Goal: Share content: Share content

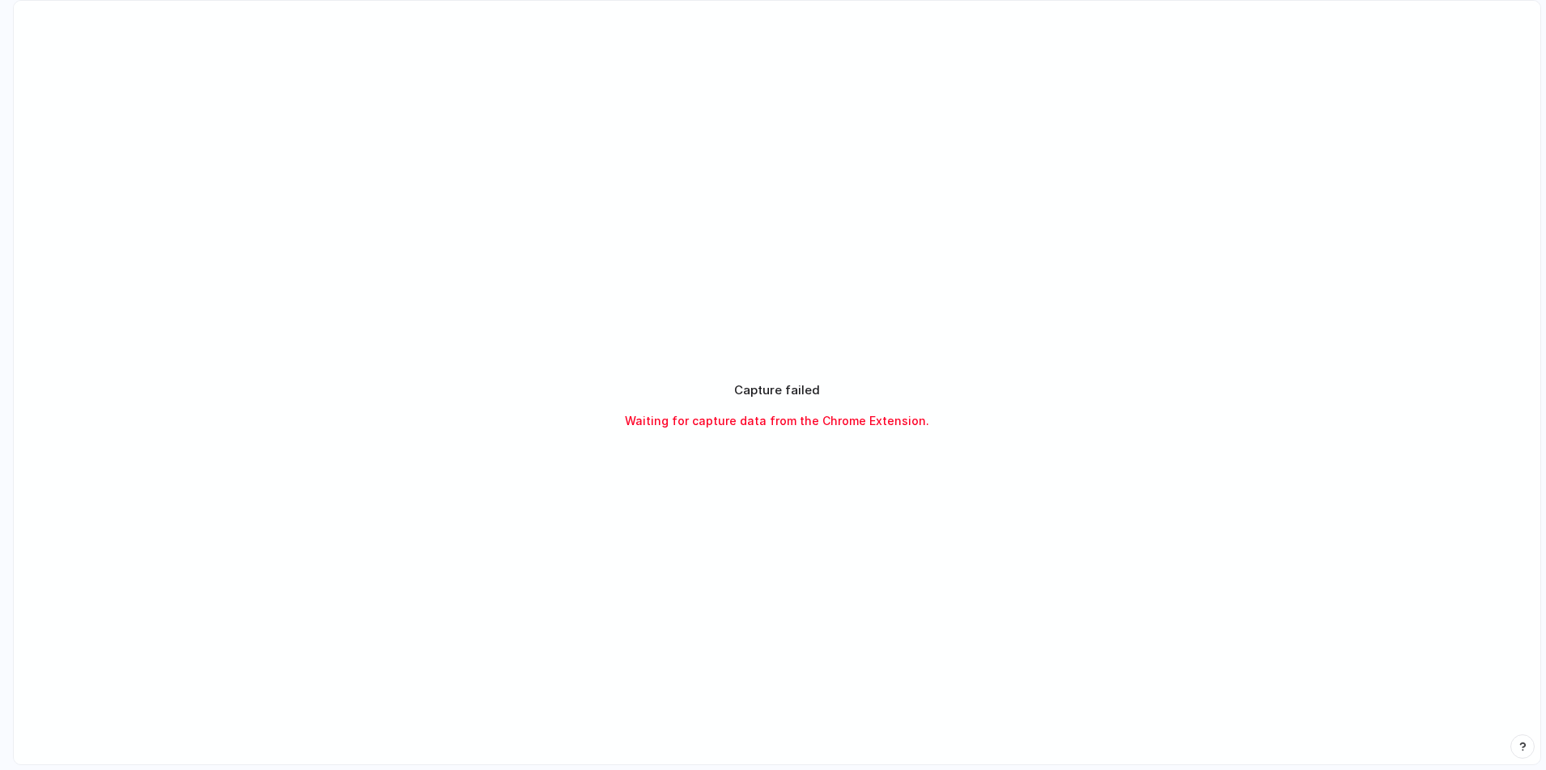
click at [724, 409] on div "Capture failed Waiting for capture data from the Chrome Extension." at bounding box center [777, 405] width 405 height 49
click at [737, 423] on span "Waiting for capture data from the Chrome Extension." at bounding box center [777, 420] width 304 height 17
click at [750, 419] on span "Waiting for capture data from the Chrome Extension." at bounding box center [777, 420] width 304 height 17
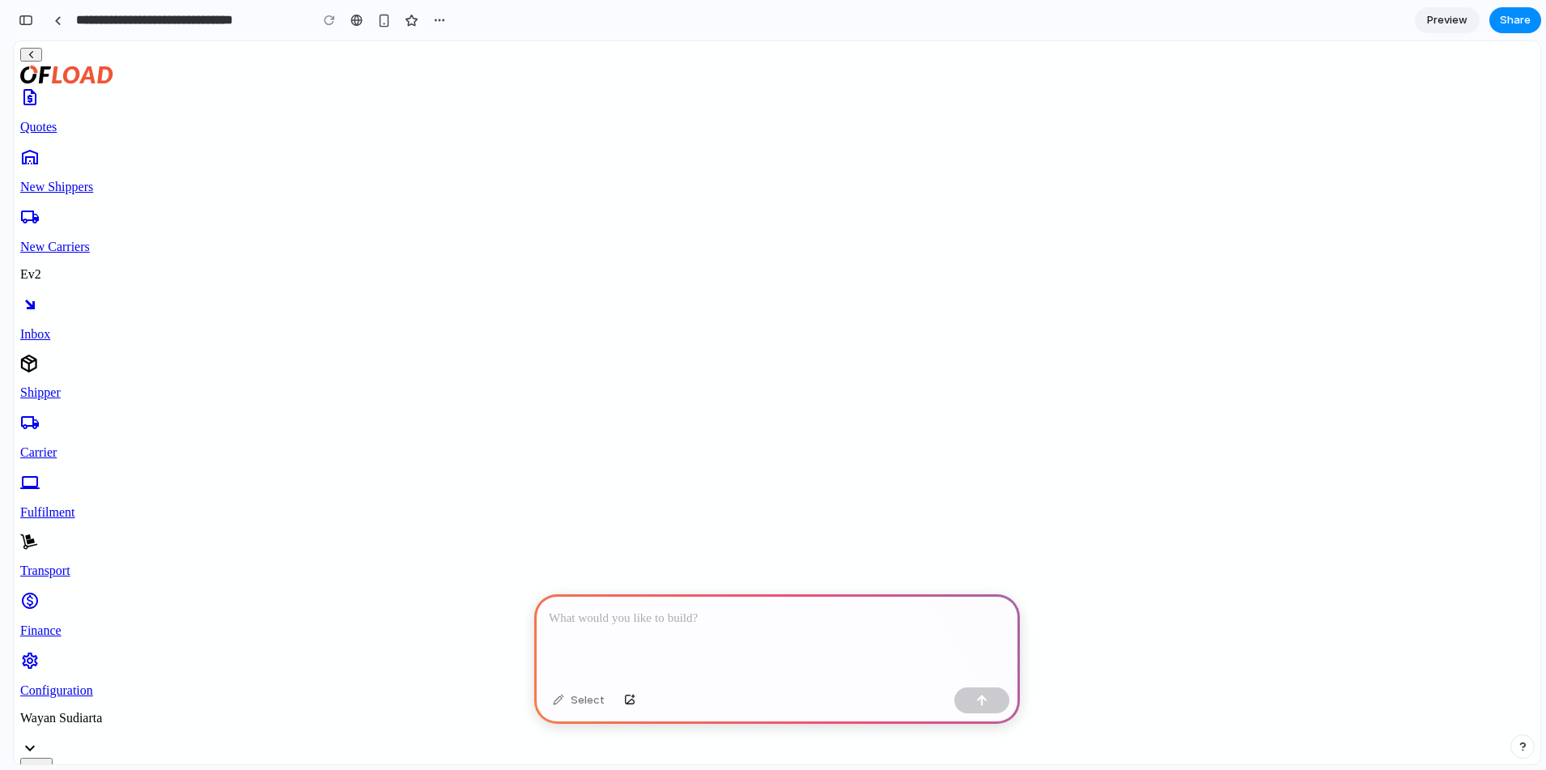
scroll to position [168, 0]
click at [728, 622] on p at bounding box center [777, 618] width 457 height 19
click at [38, 533] on icon at bounding box center [29, 542] width 18 height 18
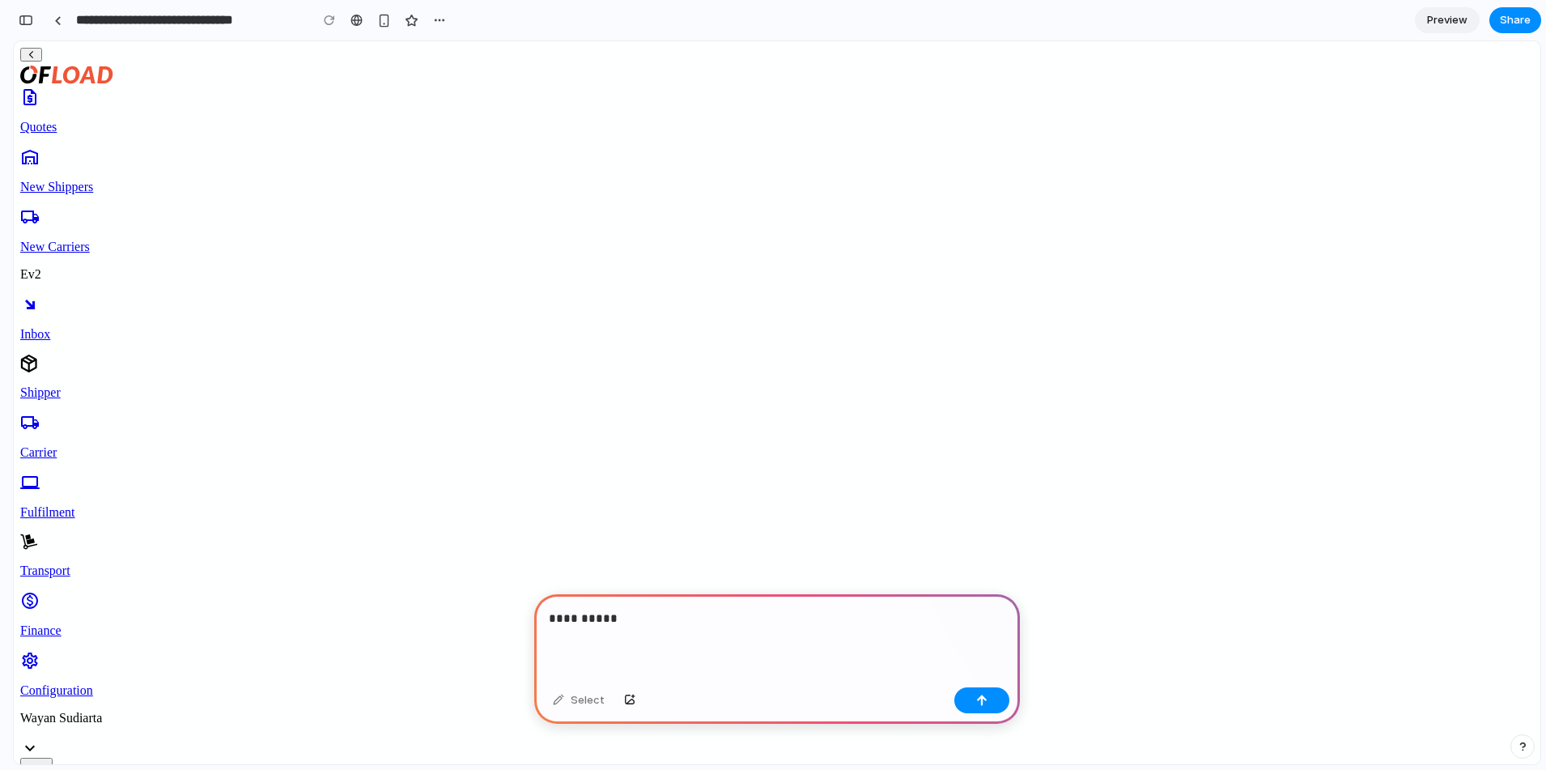
click at [656, 621] on p "**********" at bounding box center [777, 618] width 457 height 19
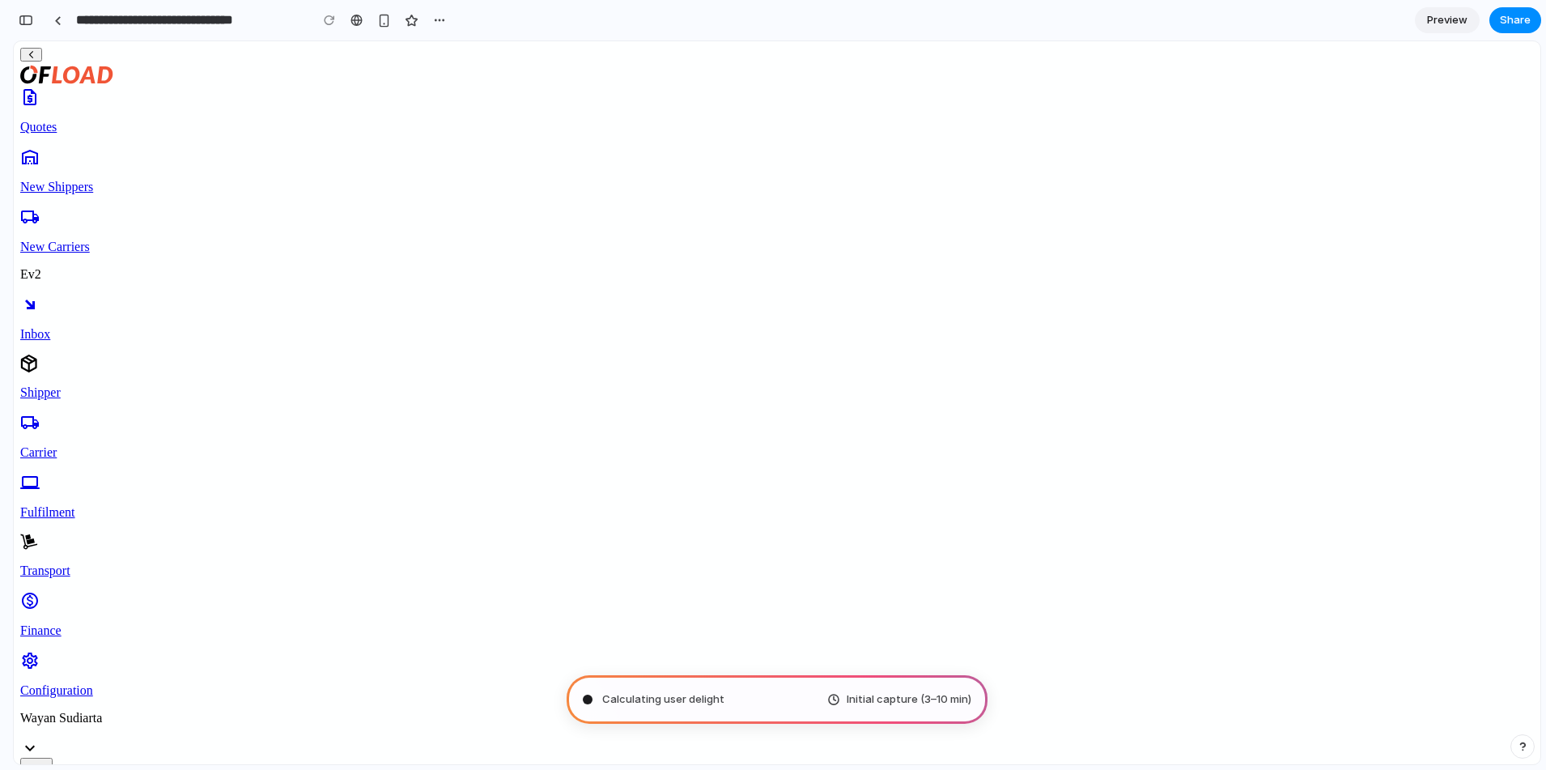
type input "**********"
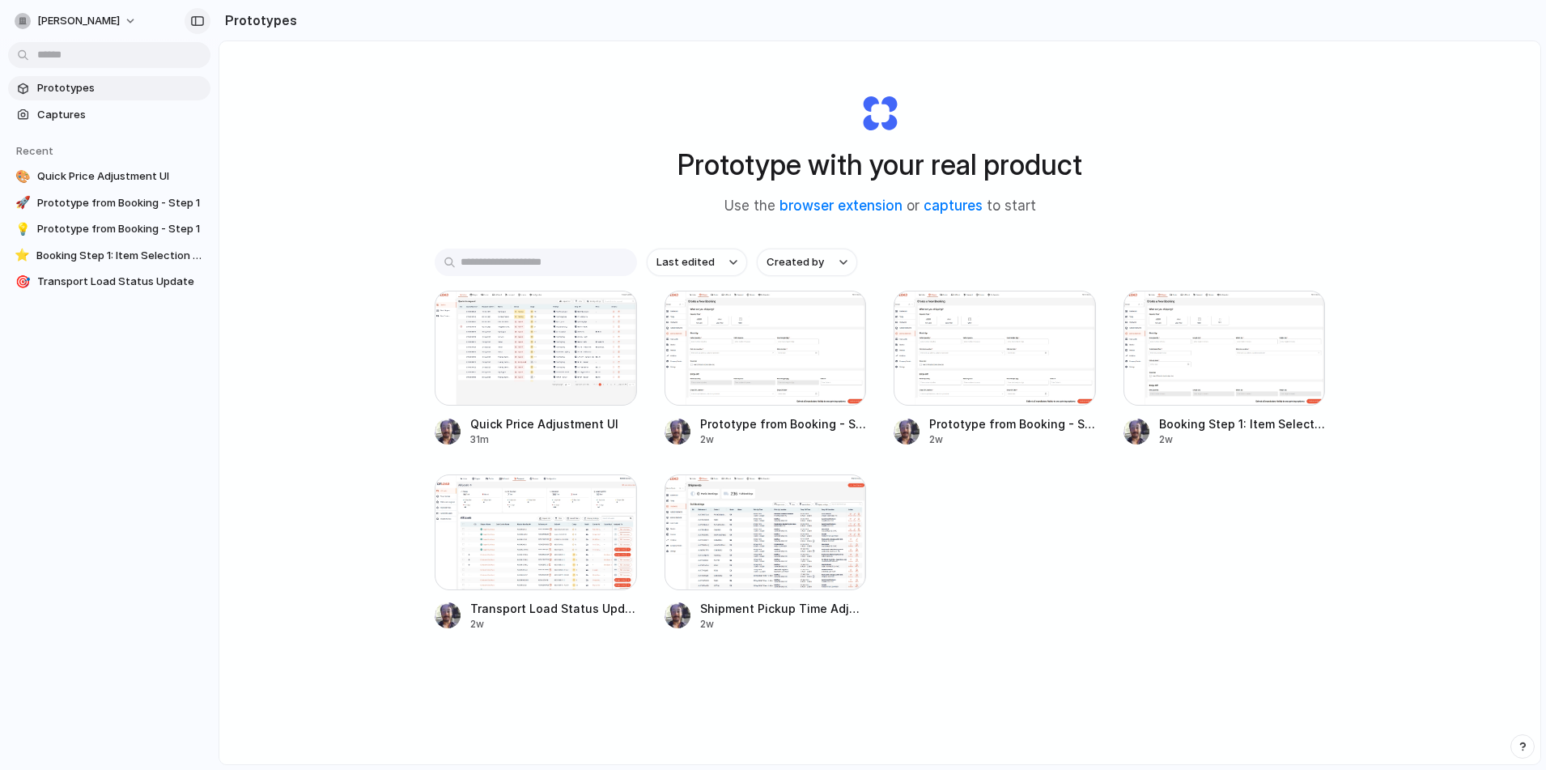
click at [197, 22] on div "button" at bounding box center [197, 20] width 15 height 11
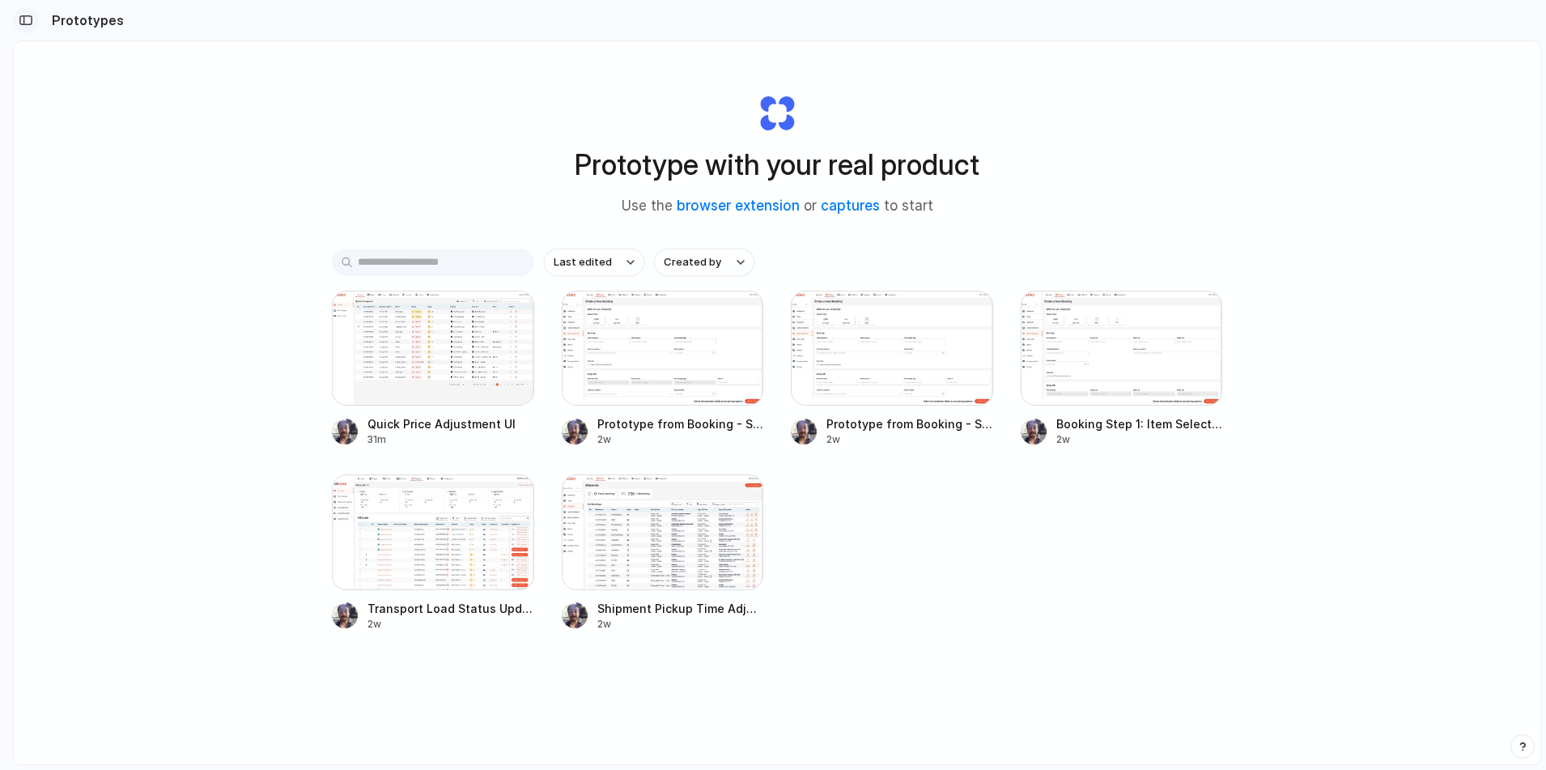
click at [25, 23] on div "button" at bounding box center [26, 20] width 15 height 11
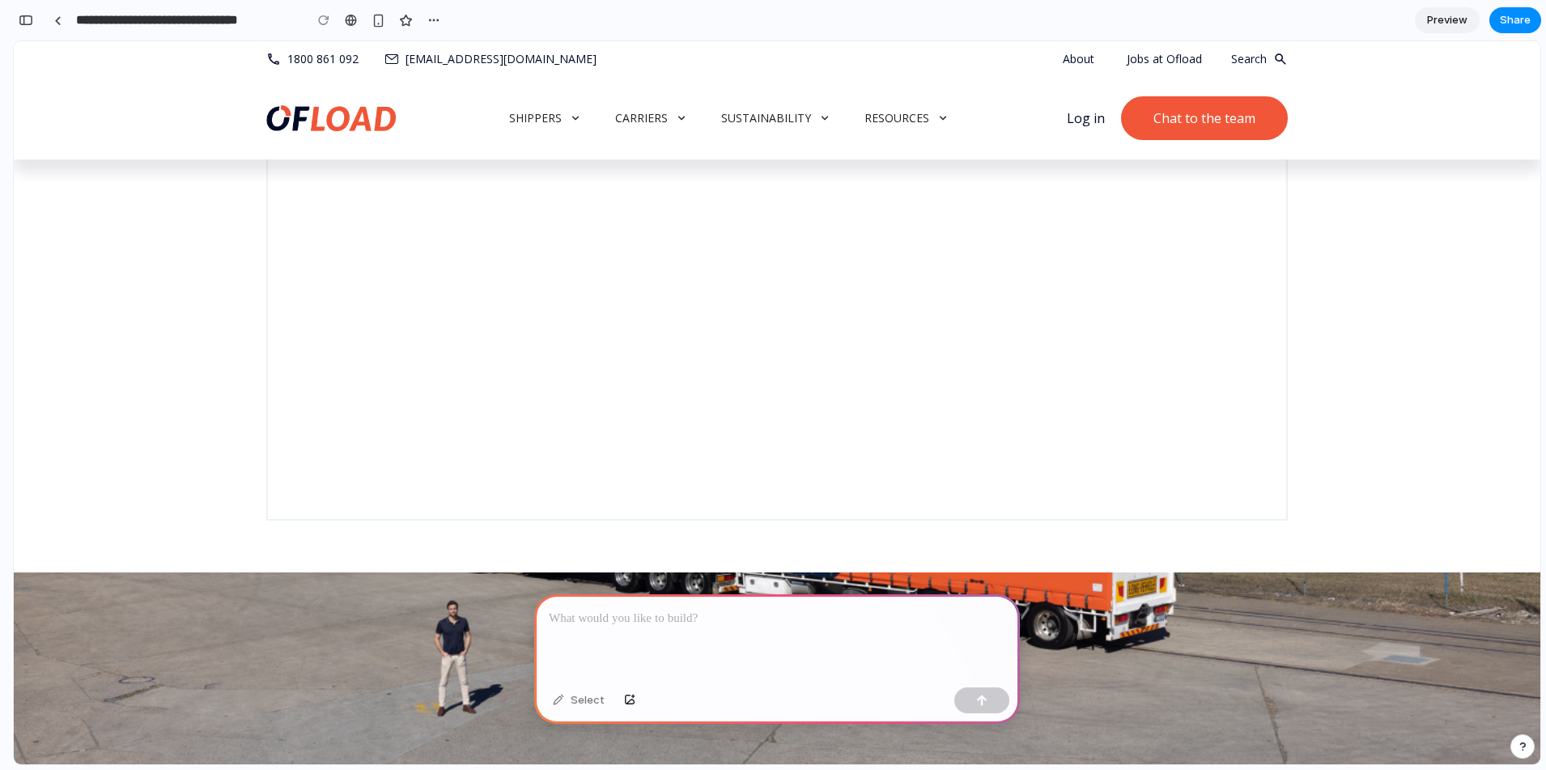
scroll to position [2086, 0]
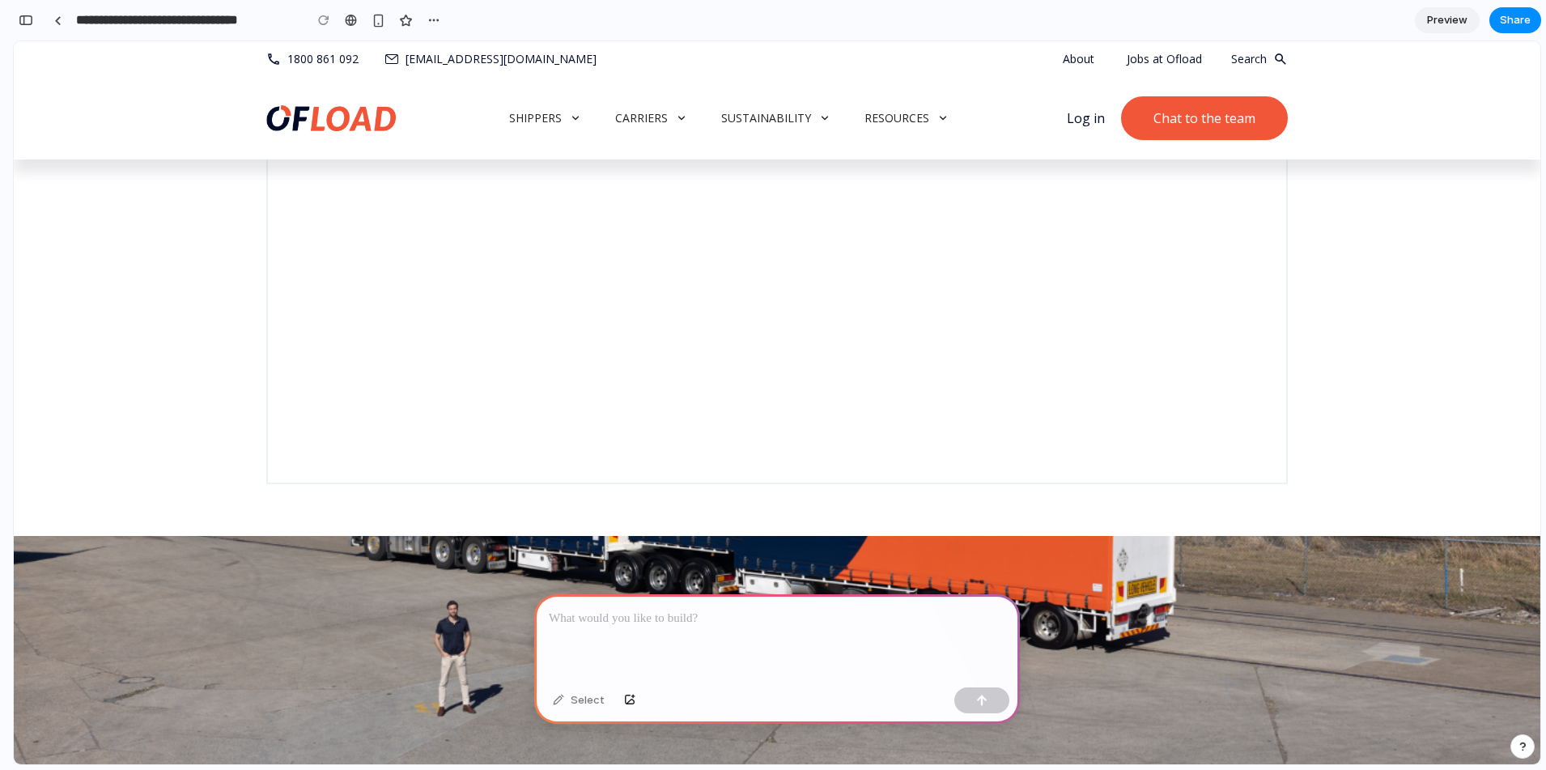
click at [598, 629] on div at bounding box center [777, 637] width 486 height 87
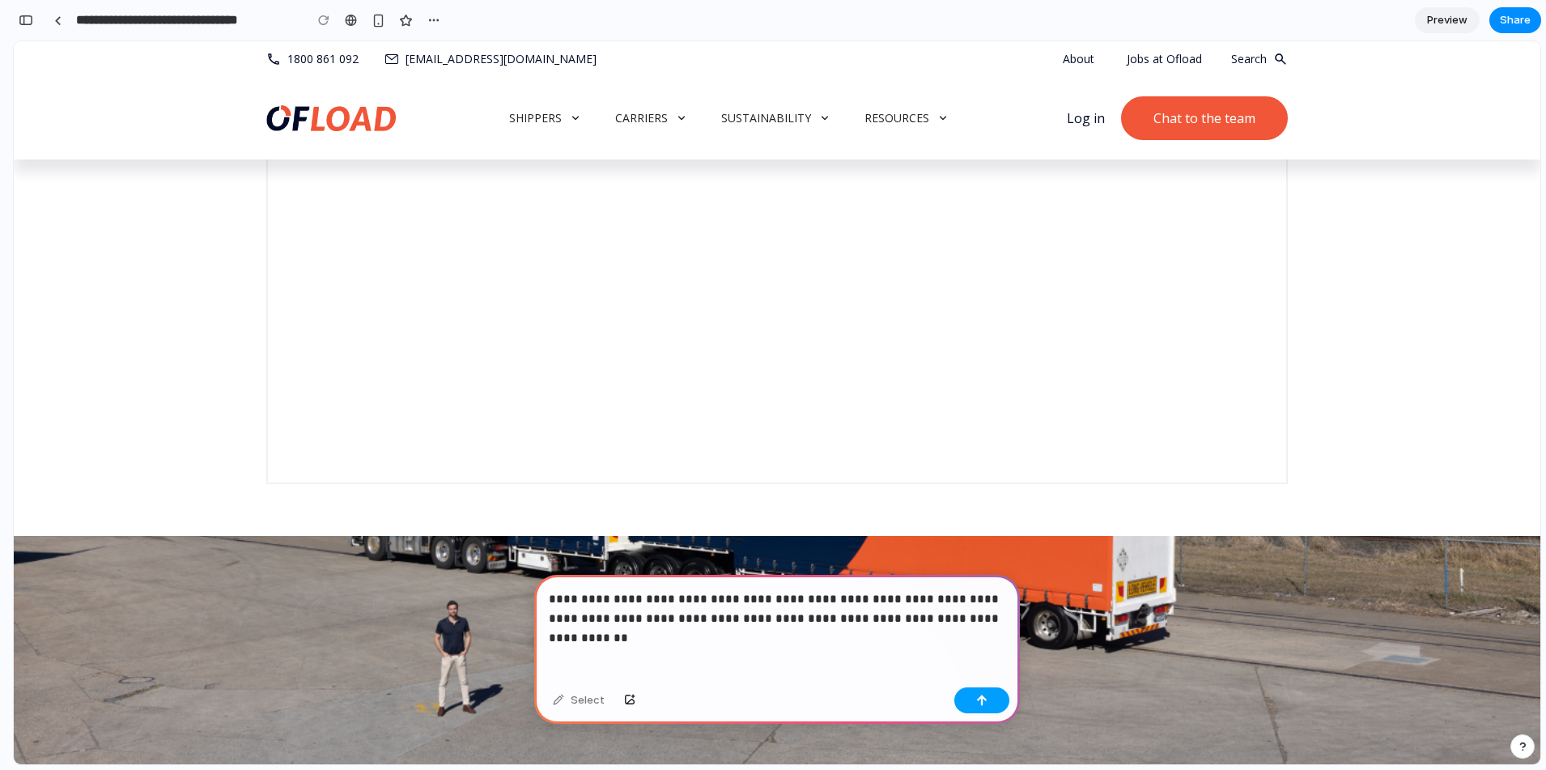
click at [979, 701] on div "button" at bounding box center [981, 699] width 11 height 11
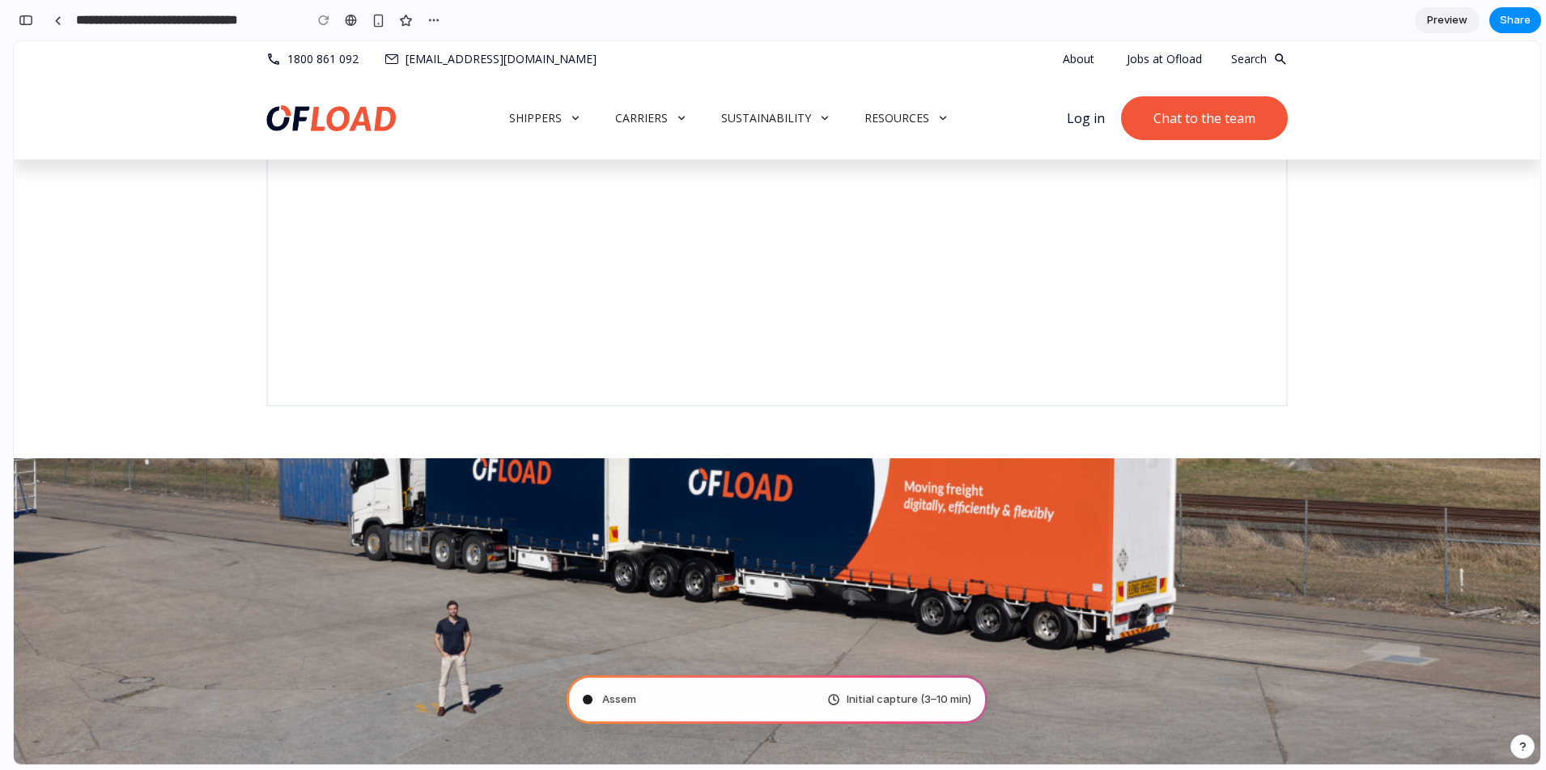
scroll to position [2164, 0]
type input "**********"
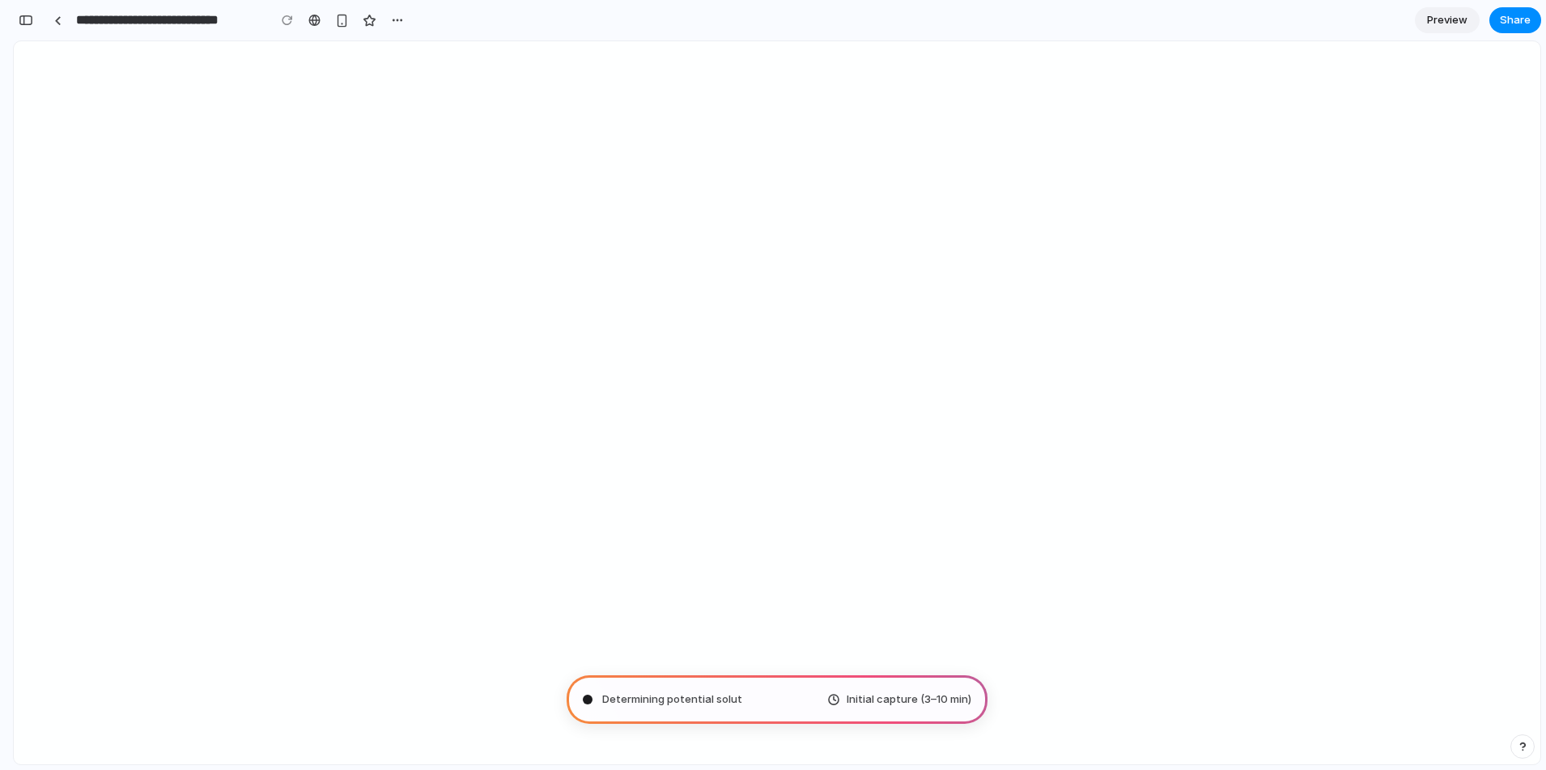
scroll to position [497, 0]
click at [1511, 23] on span "Share" at bounding box center [1515, 20] width 31 height 16
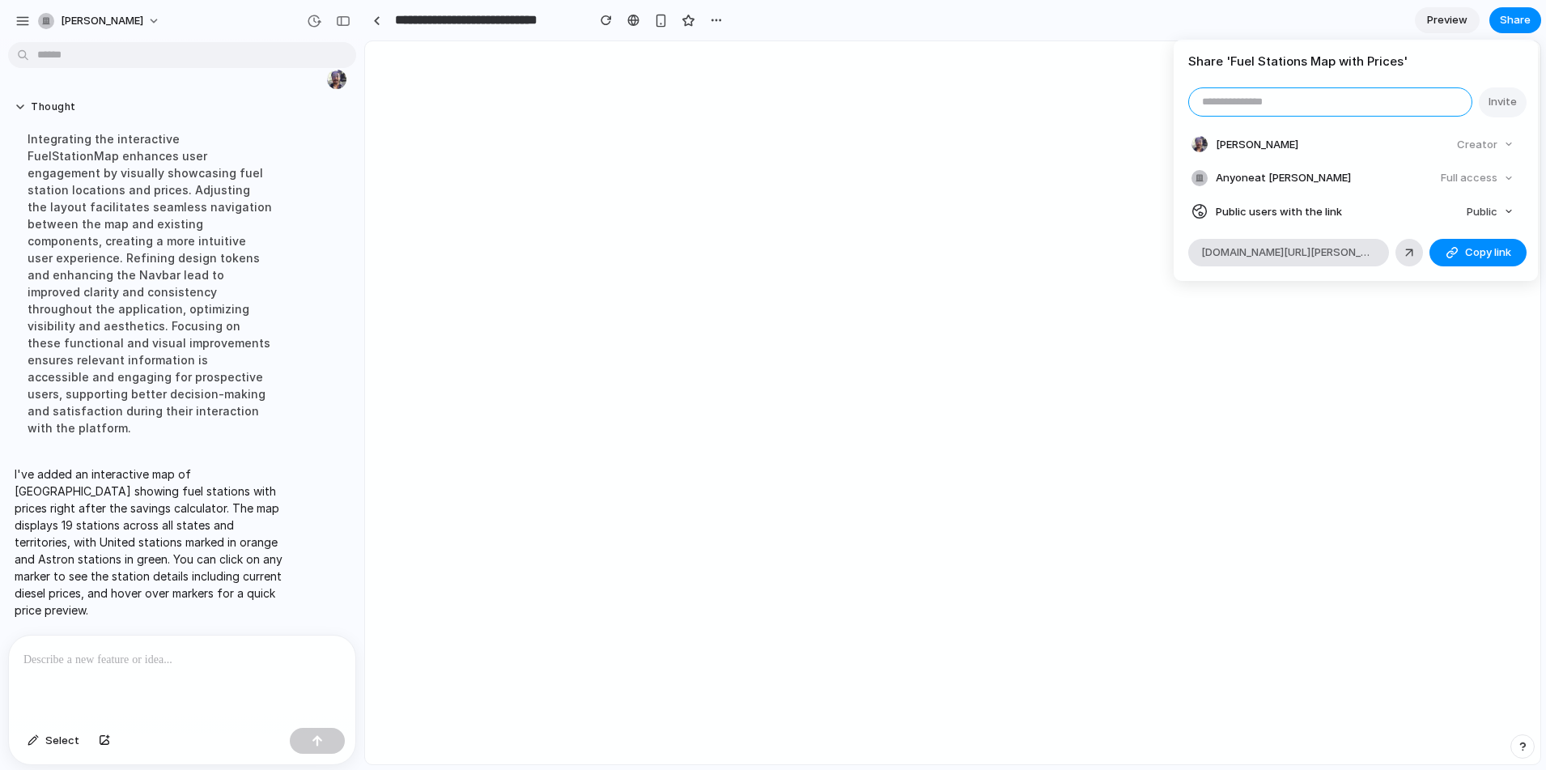
scroll to position [55, 0]
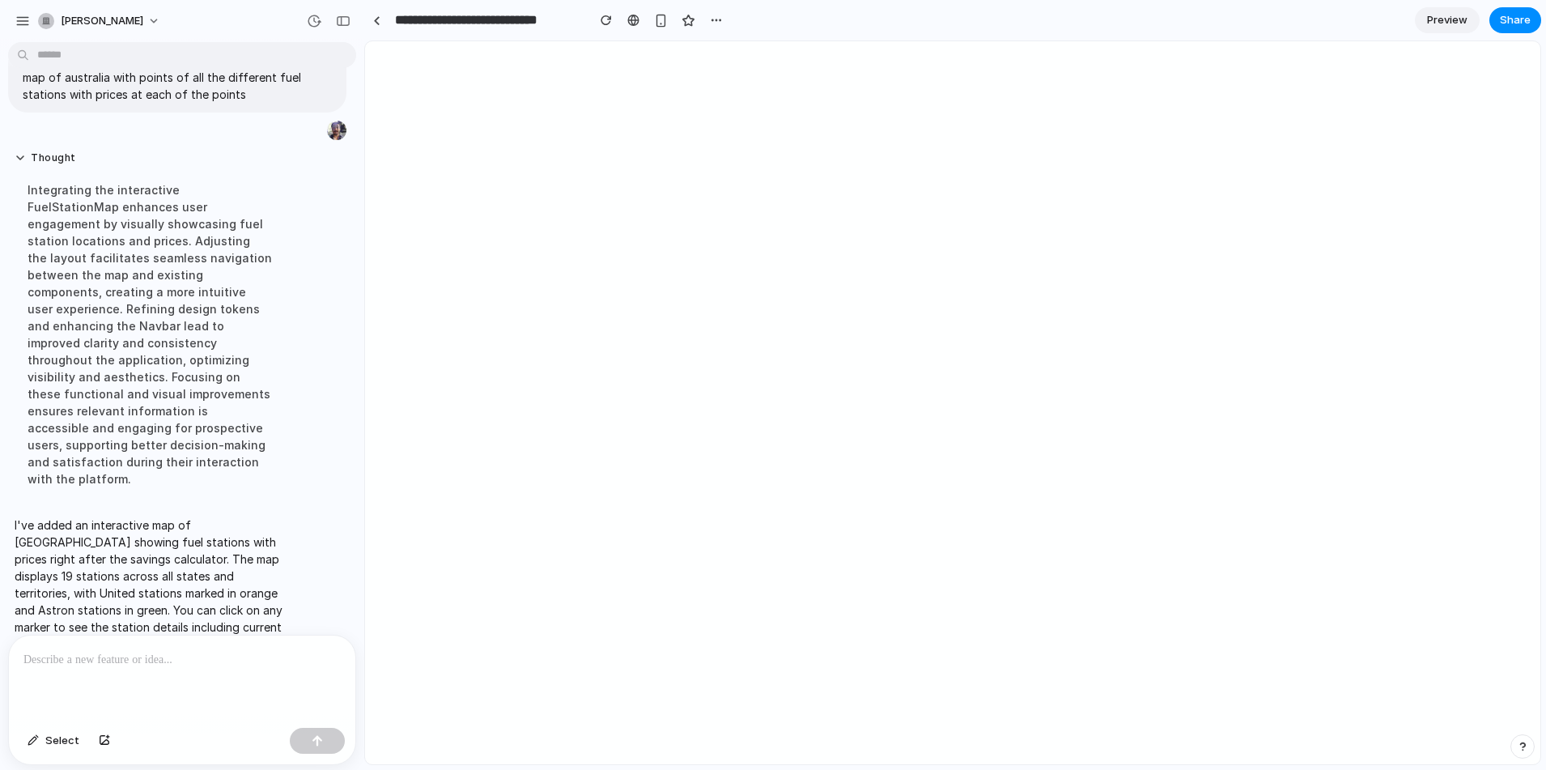
drag, startPoint x: 1156, startPoint y: 23, endPoint x: 1146, endPoint y: 32, distance: 13.7
click at [1154, 23] on div "Share ' Fuel Stations Map with Prices ' Invite Patrick Dunne Creator Anyone at …" at bounding box center [773, 385] width 1546 height 770
click at [206, 652] on p at bounding box center [181, 659] width 317 height 19
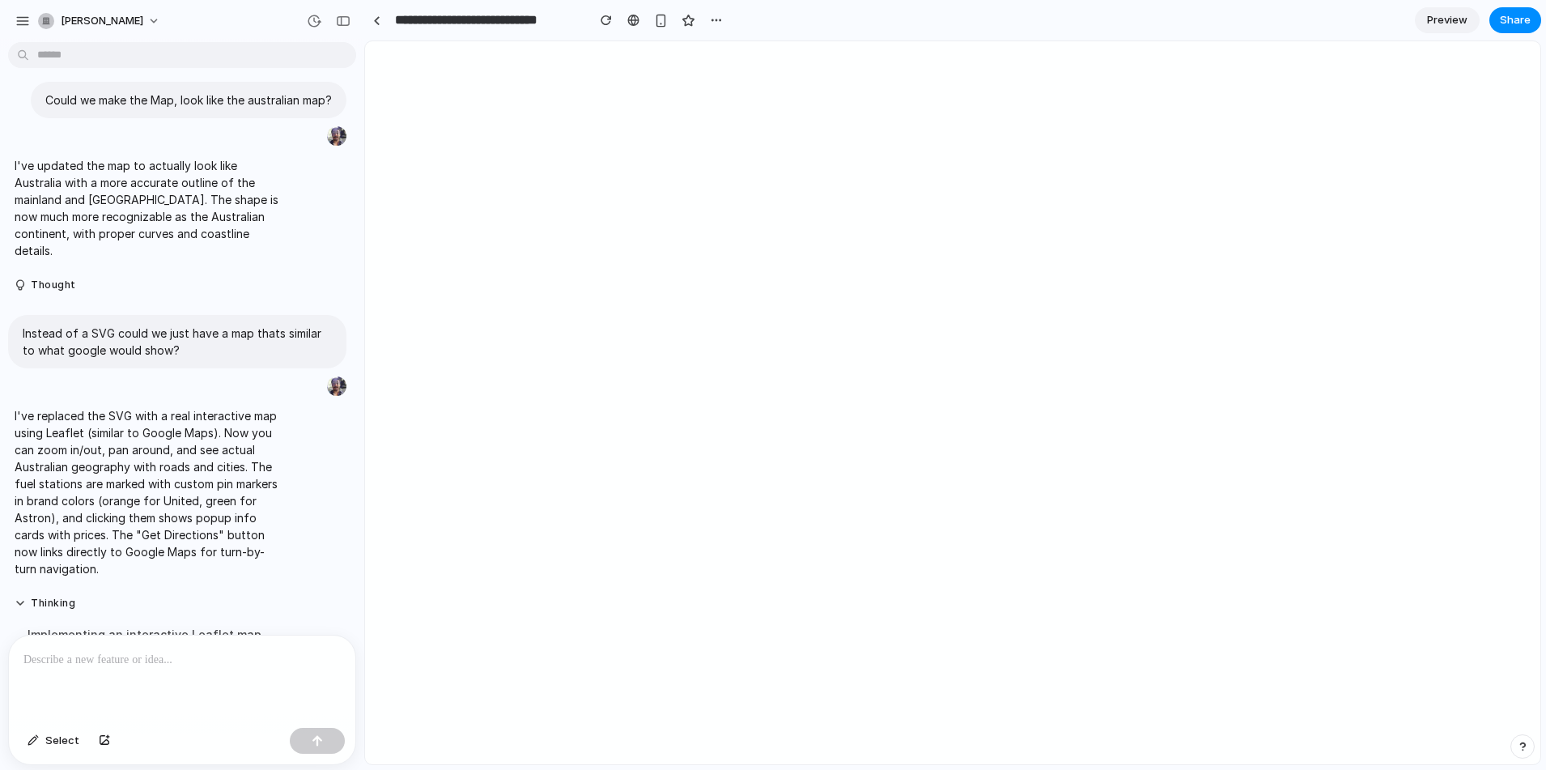
scroll to position [367, 0]
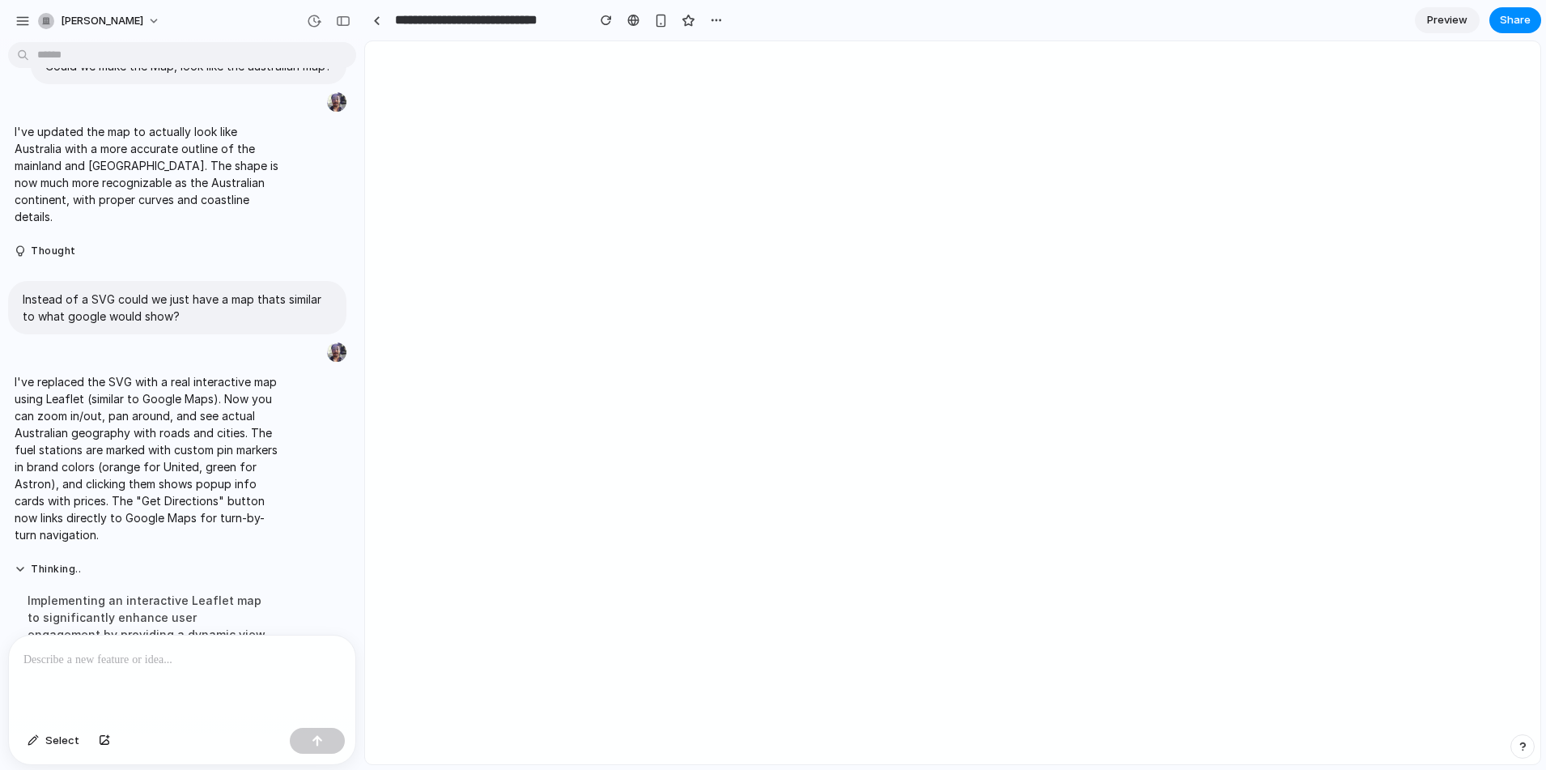
click at [1444, 23] on span "Preview" at bounding box center [1447, 20] width 40 height 16
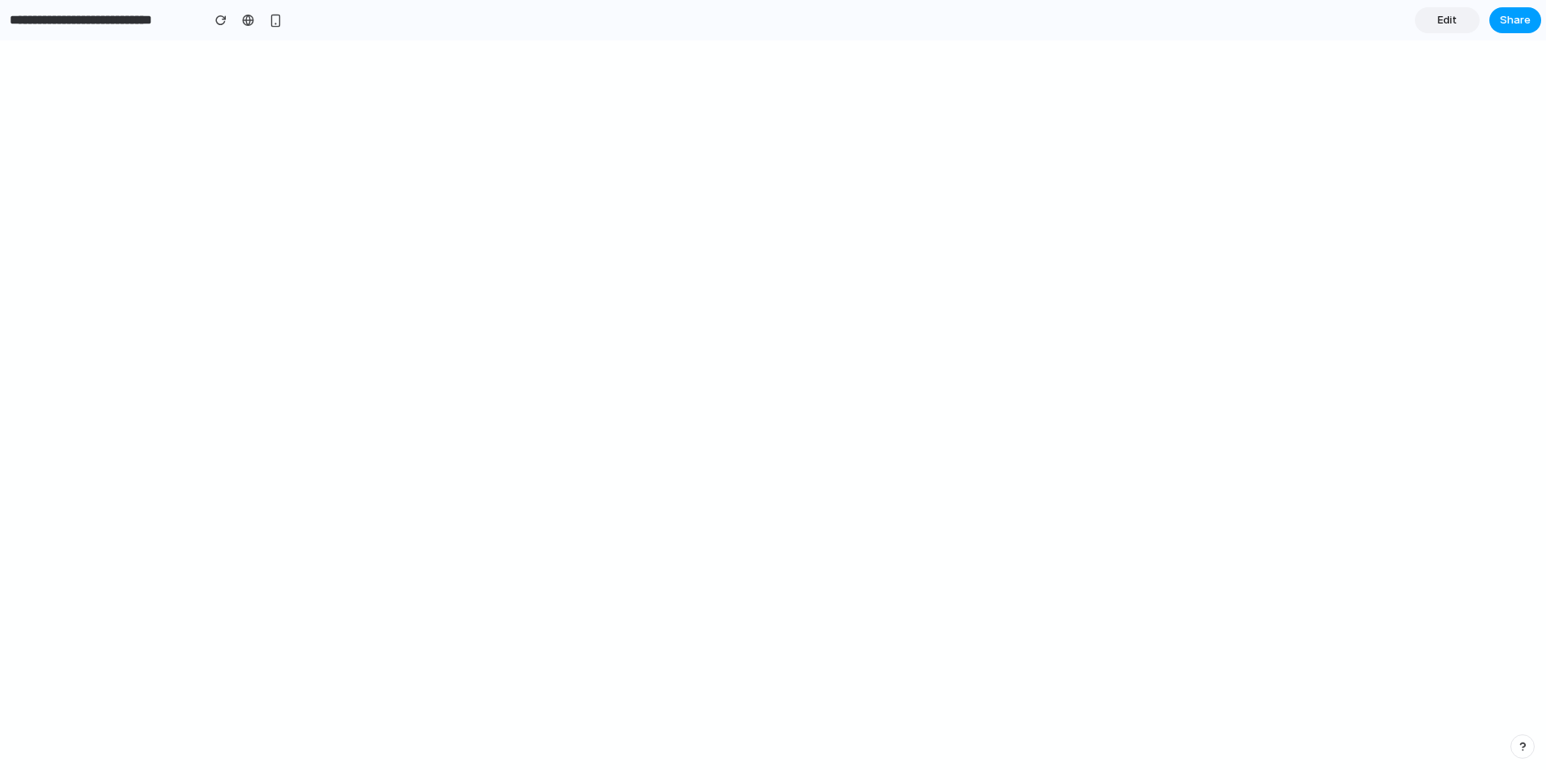
click at [1519, 20] on span "Share" at bounding box center [1515, 20] width 31 height 16
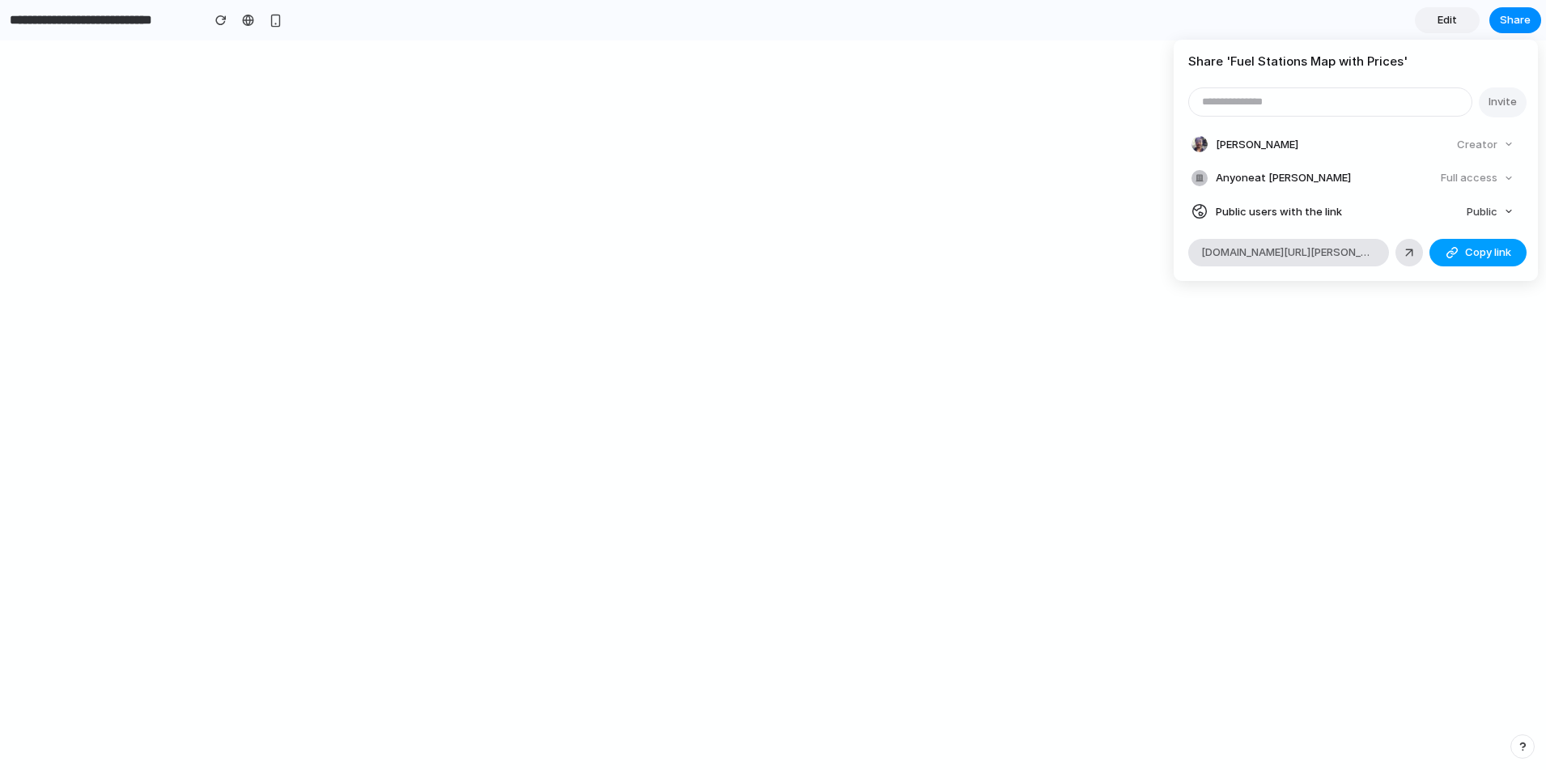
click at [1469, 251] on span "Copy link" at bounding box center [1488, 252] width 46 height 16
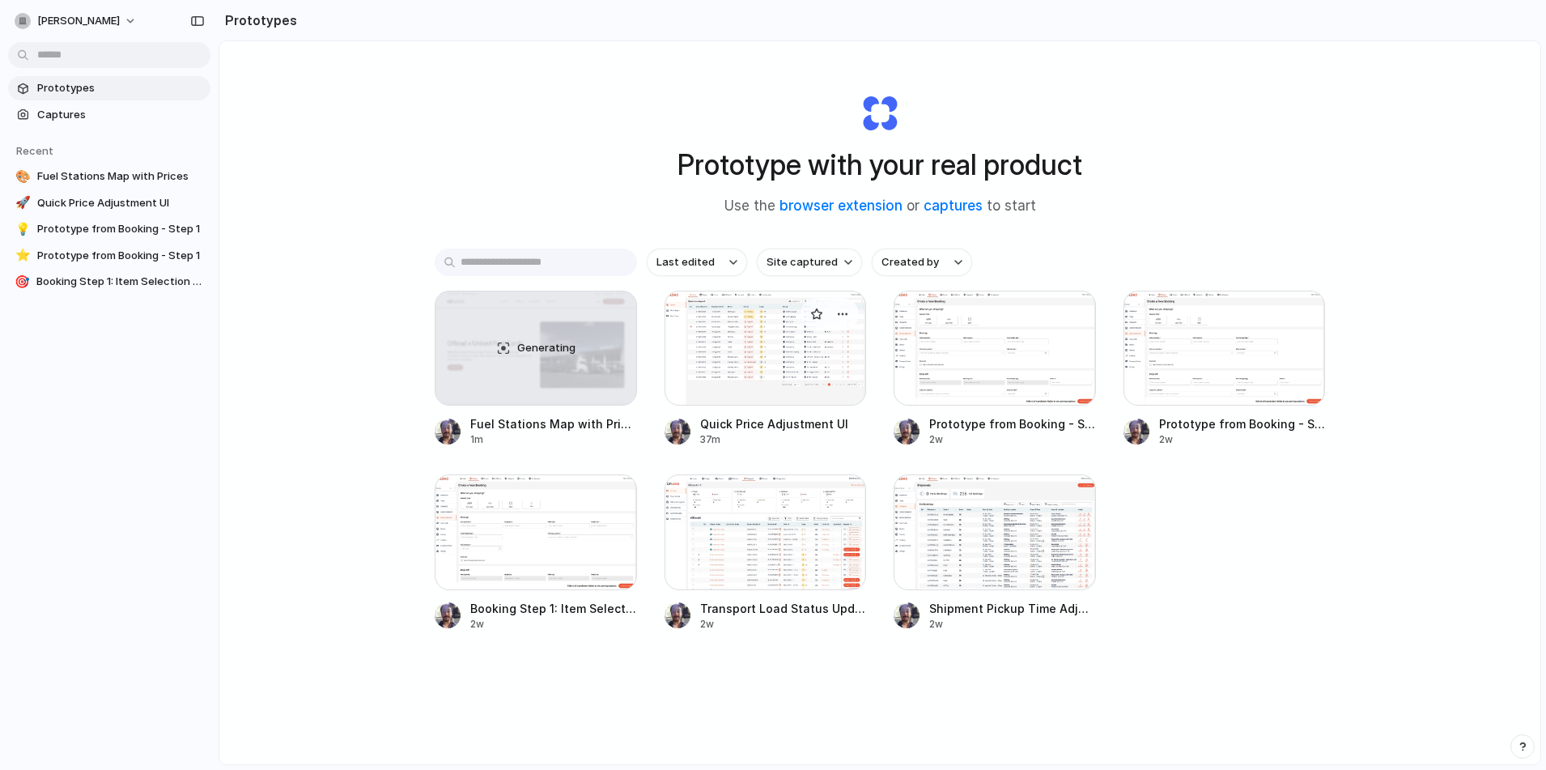
click at [747, 355] on div at bounding box center [766, 348] width 202 height 115
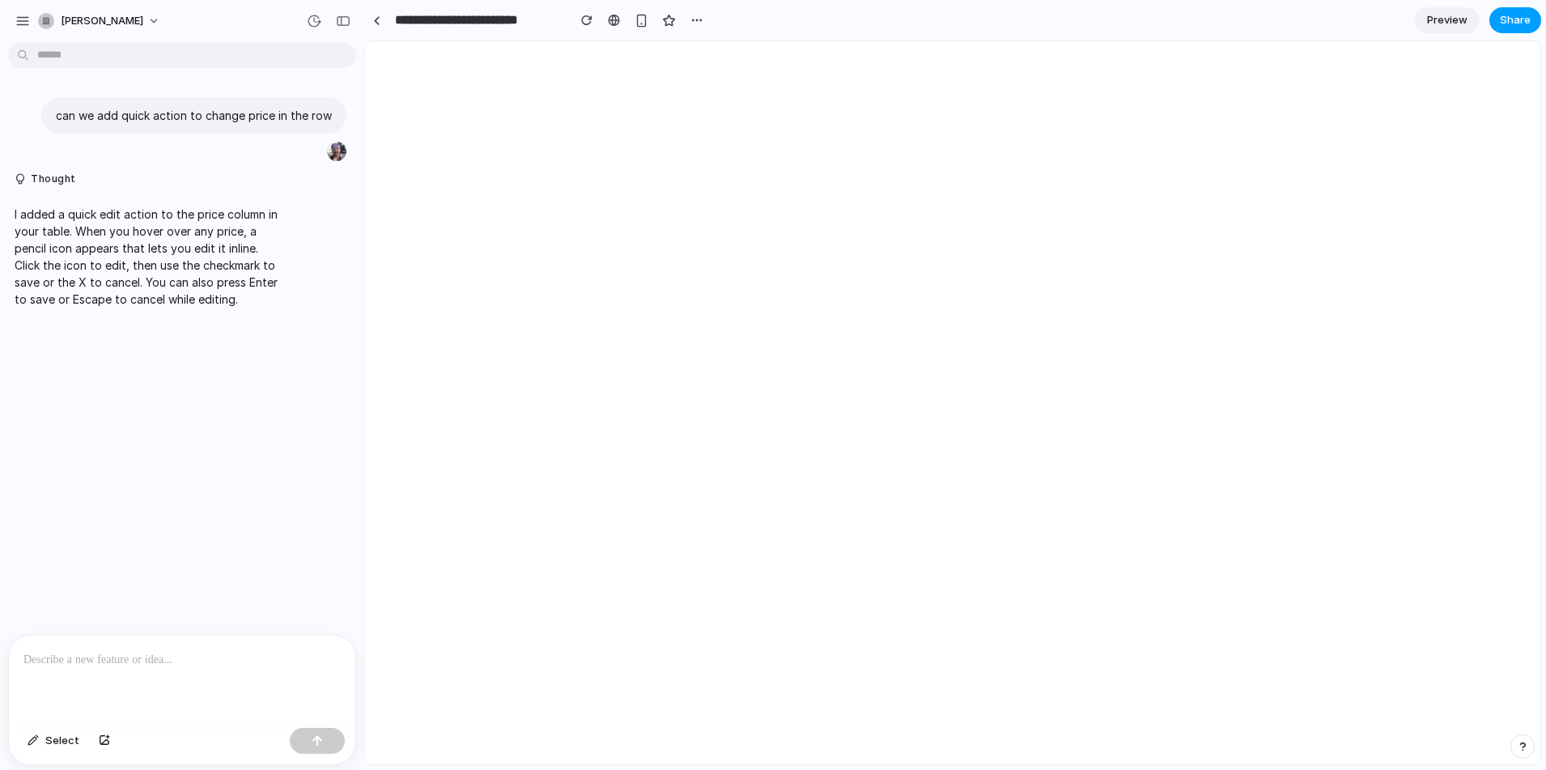
click at [1513, 26] on span "Share" at bounding box center [1515, 20] width 31 height 16
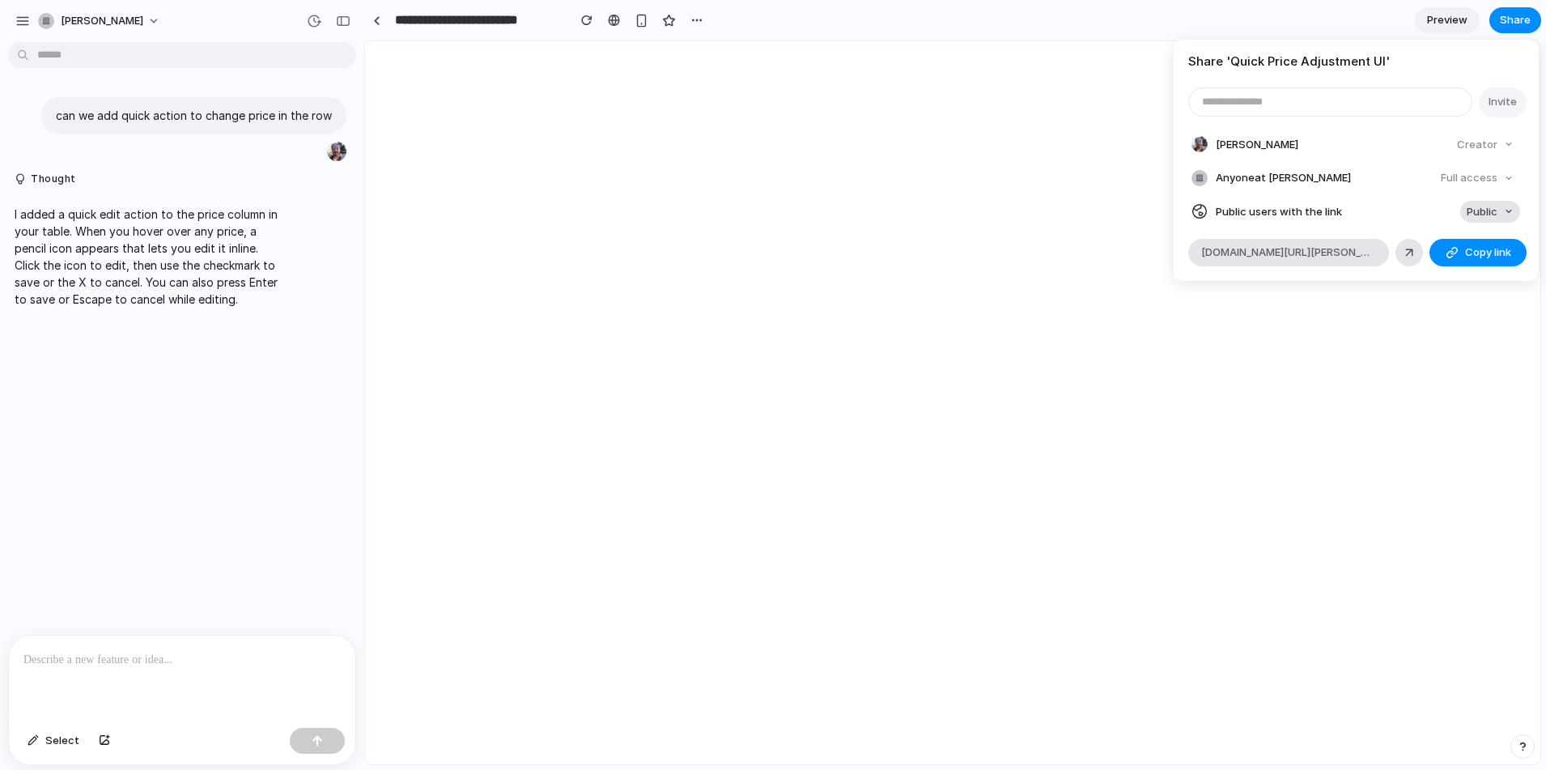
click at [1489, 209] on span "Public" at bounding box center [1482, 212] width 31 height 16
click at [1489, 209] on div "Private Public" at bounding box center [773, 385] width 1546 height 770
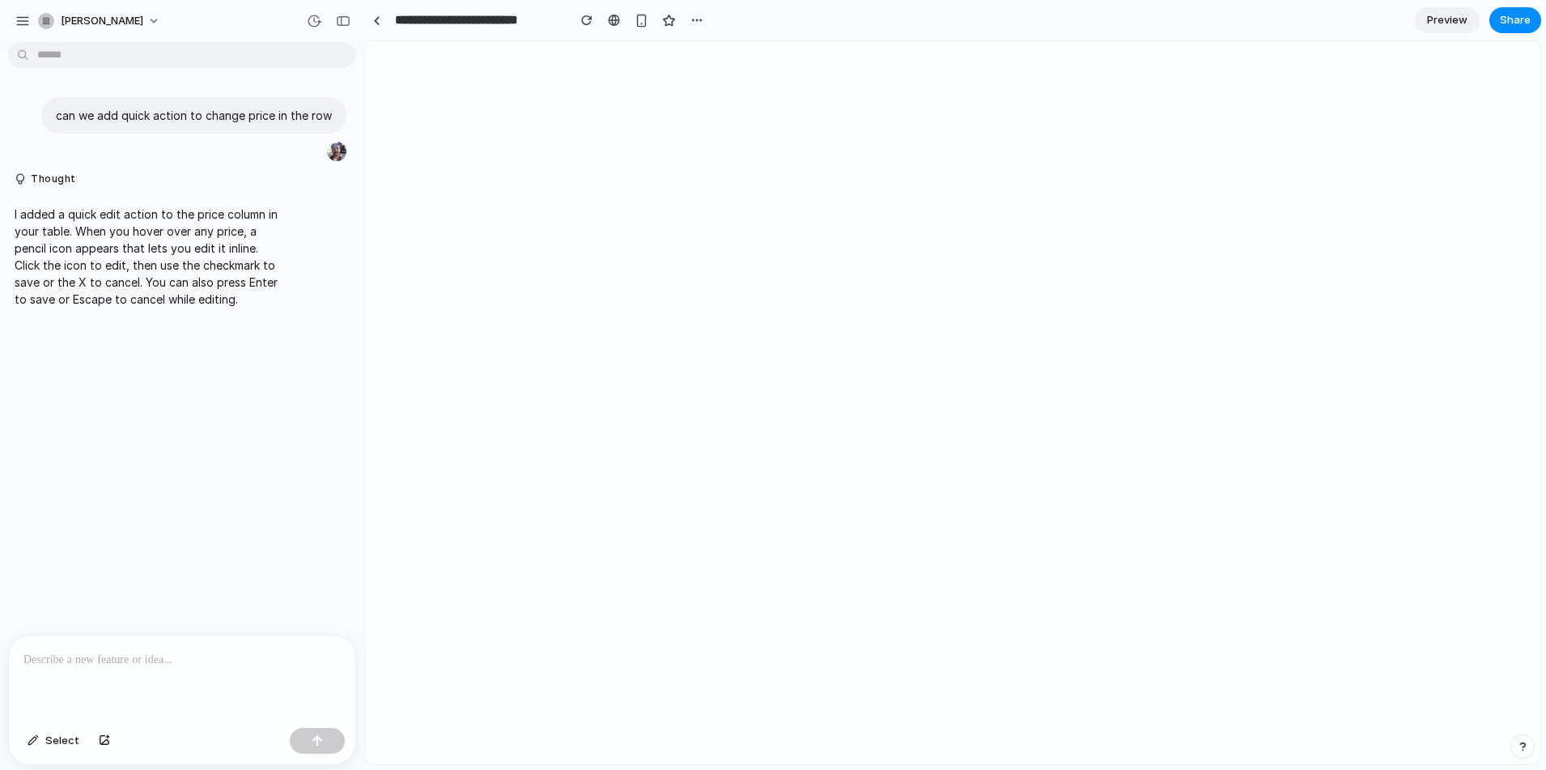
click at [1128, 4] on div "Share ' Quick Price Adjustment UI ' Invite Patrick Dunne Creator Anyone at Patr…" at bounding box center [773, 385] width 1546 height 770
